Goal: Task Accomplishment & Management: Complete application form

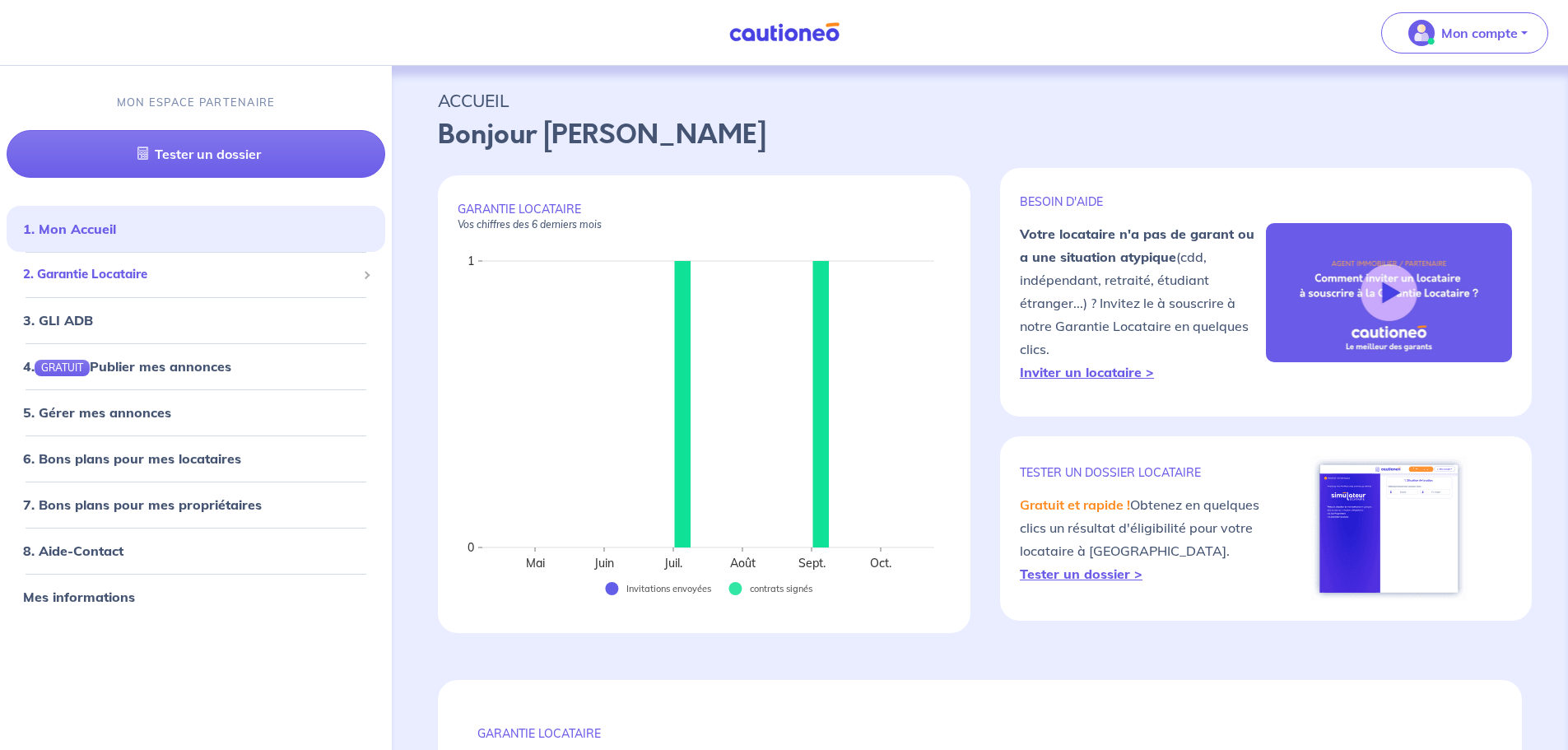
click at [99, 268] on span "2. Garantie Locataire" at bounding box center [190, 274] width 334 height 19
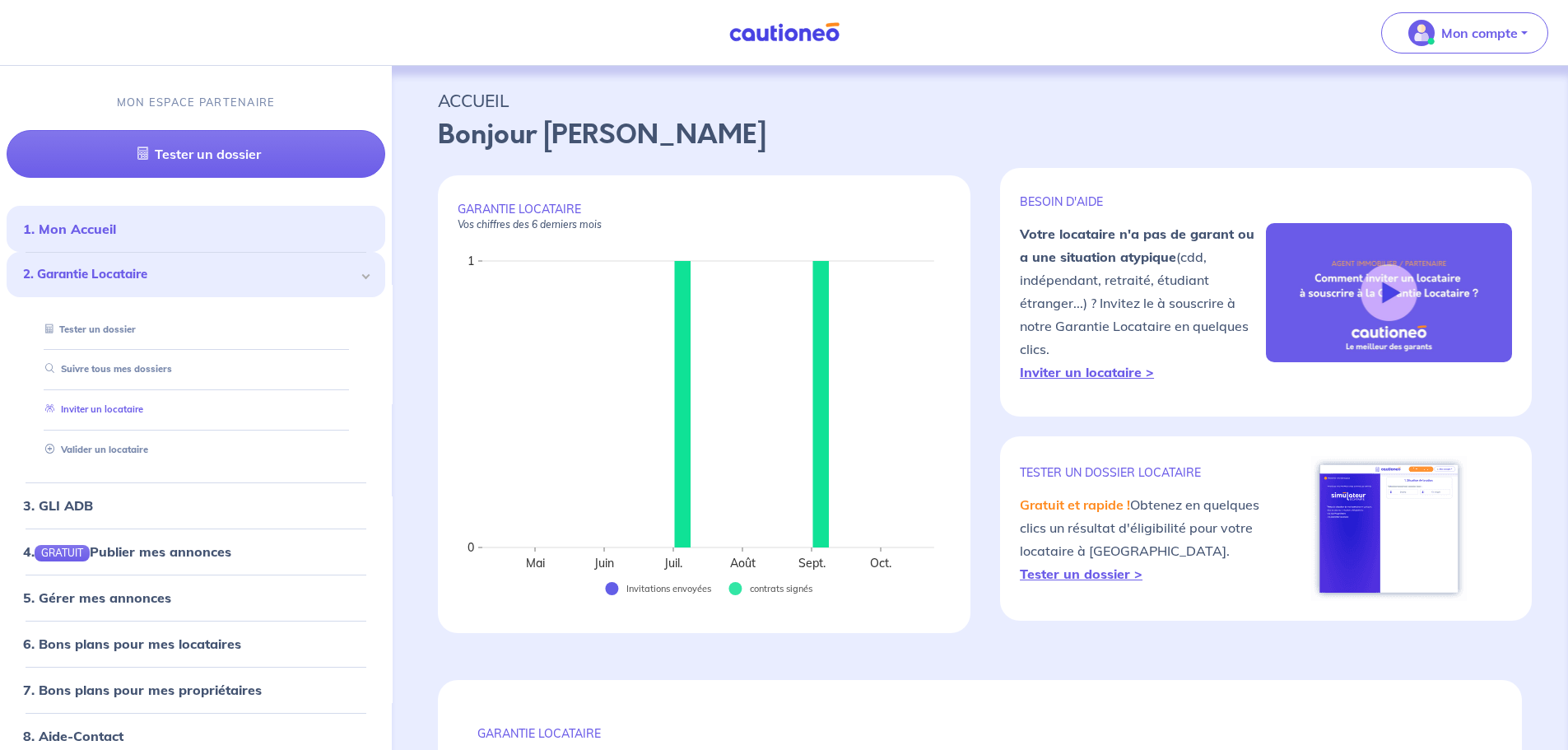
click at [93, 404] on link "Inviter un locataire" at bounding box center [91, 409] width 104 height 12
select select "FR"
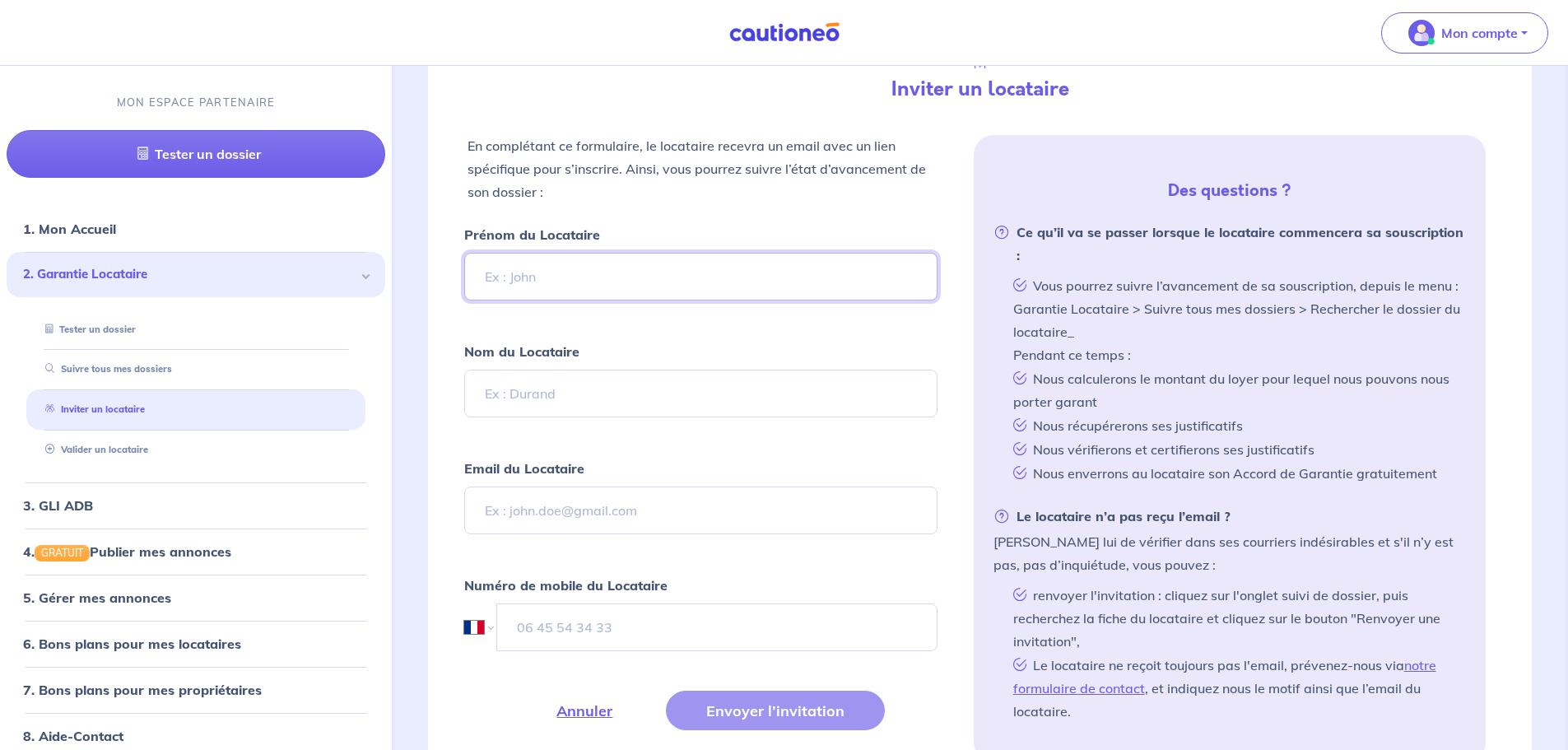
scroll to position [329, 0]
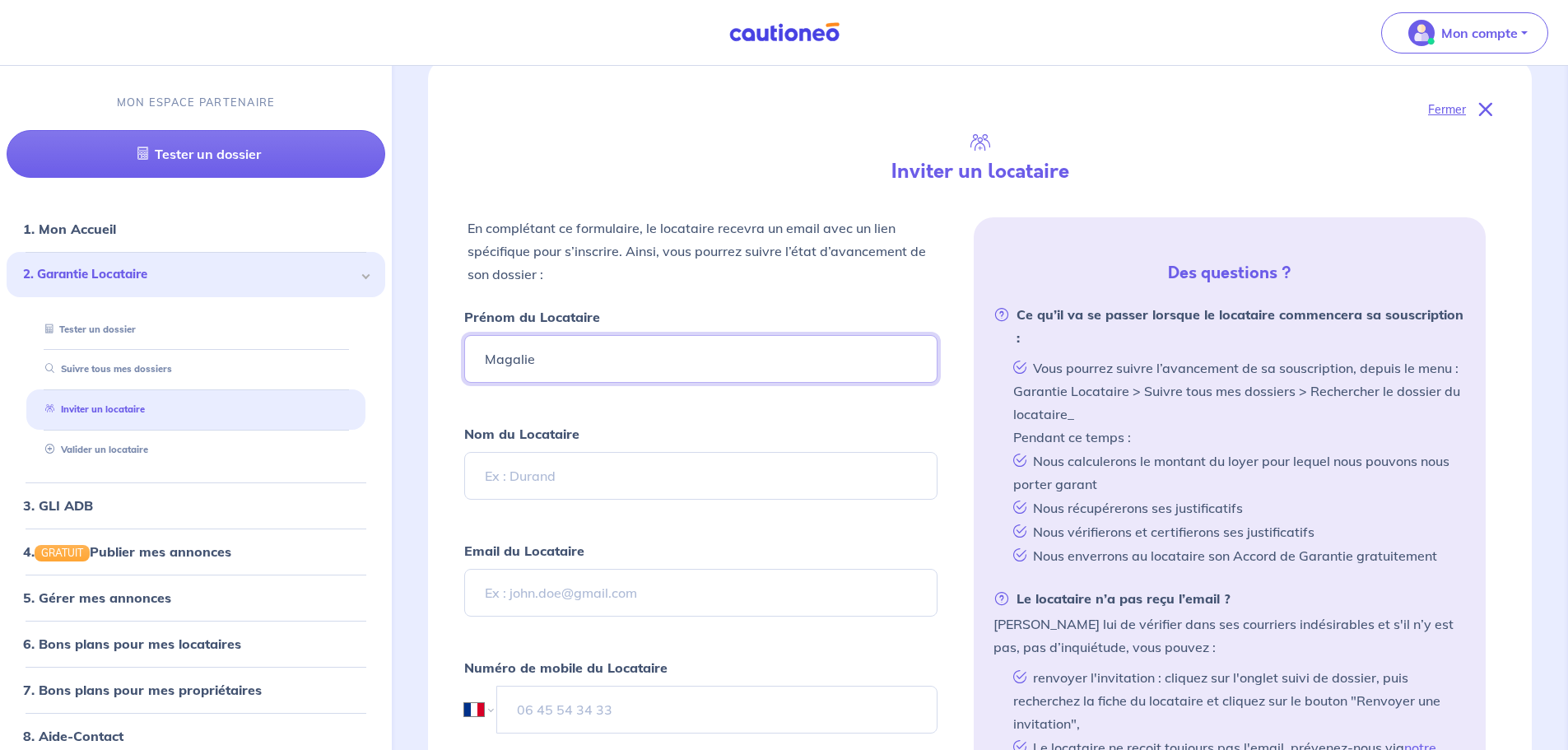
type input "Magalie"
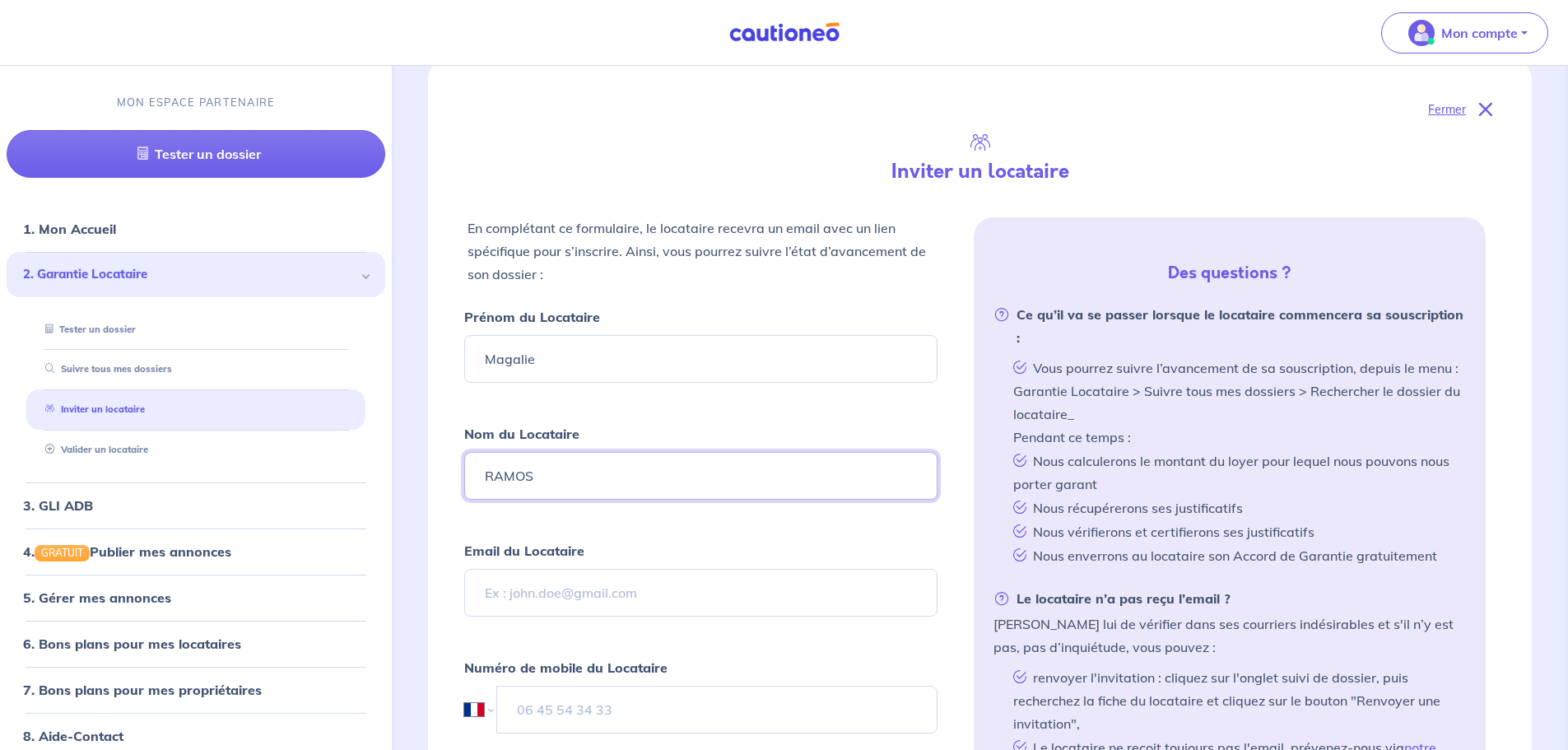
type input "RAMOS"
paste input "[EMAIL_ADDRESS][DOMAIN_NAME]"
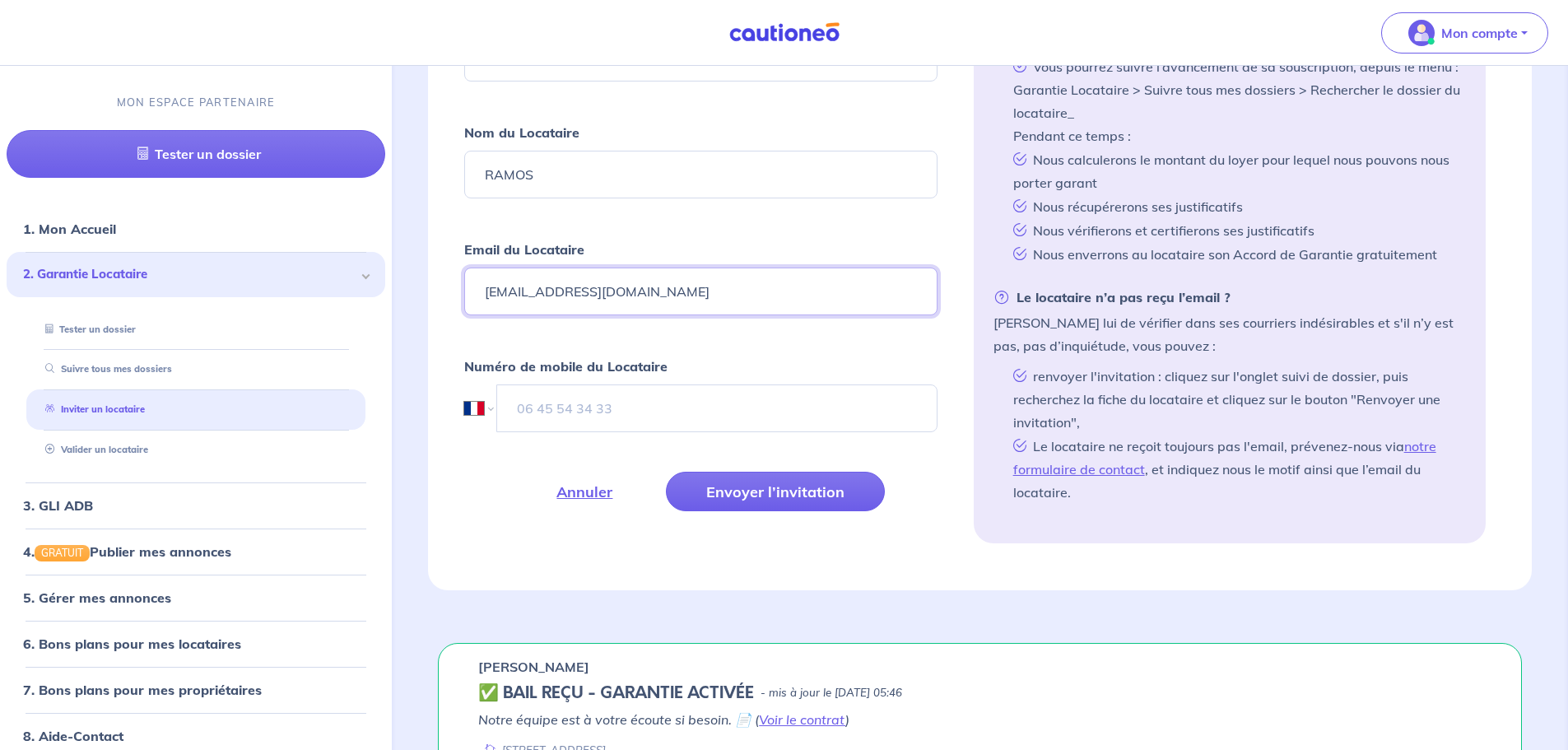
scroll to position [658, 0]
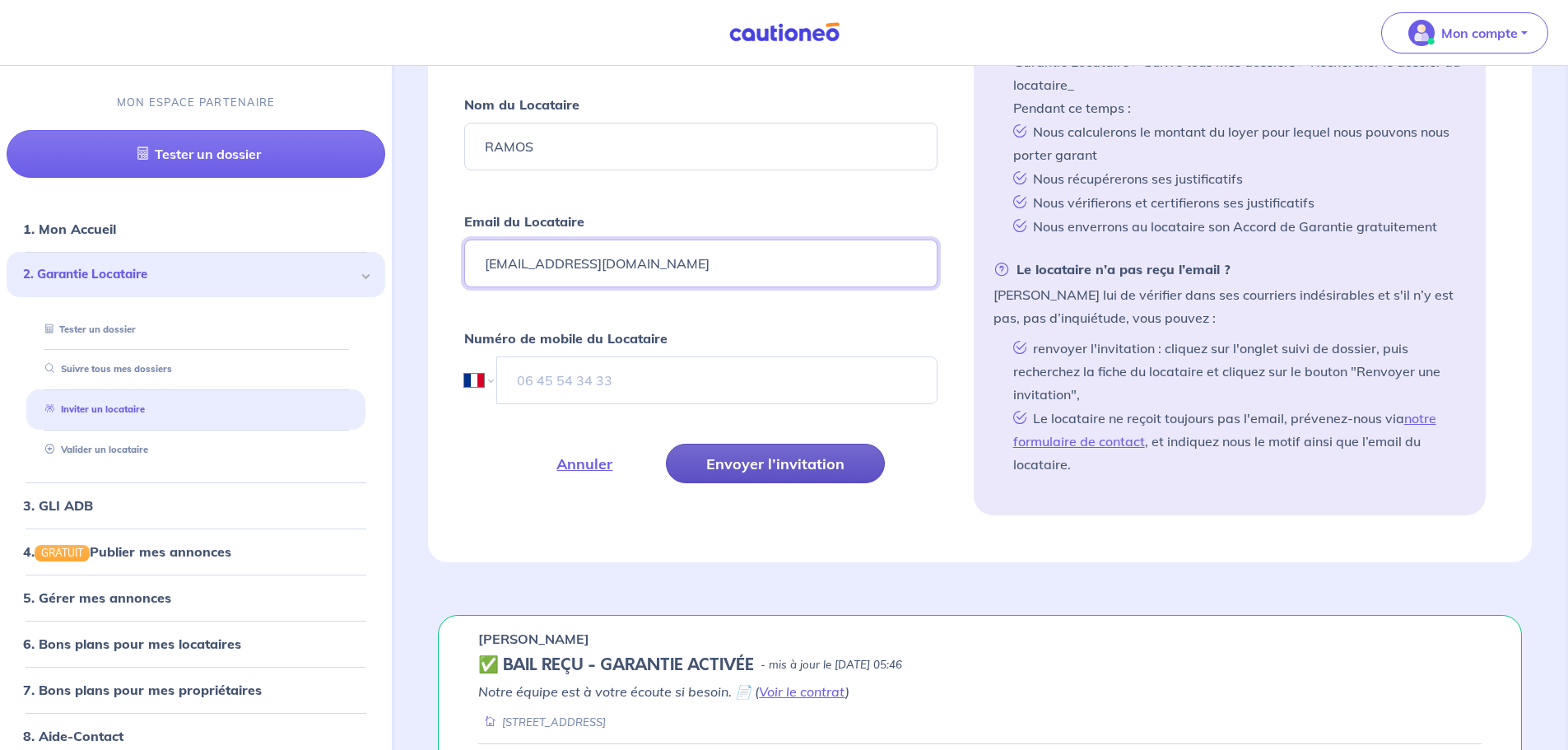
type input "[EMAIL_ADDRESS][DOMAIN_NAME]"
click at [764, 463] on button "Envoyer l’invitation" at bounding box center [774, 463] width 219 height 40
